Goal: Find specific page/section: Find specific page/section

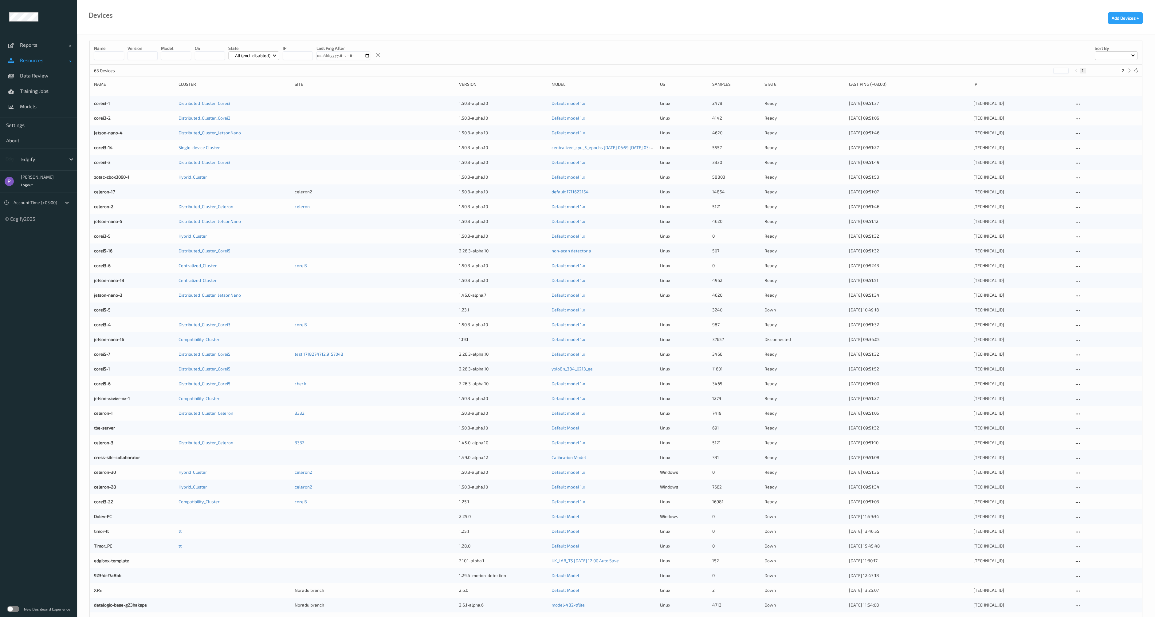
click at [37, 59] on span "Resources" at bounding box center [44, 60] width 49 height 6
click at [39, 78] on span "Devices" at bounding box center [45, 75] width 51 height 6
click at [15, 609] on label at bounding box center [13, 608] width 12 height 6
